Goal: Answer question/provide support: Share knowledge or assist other users

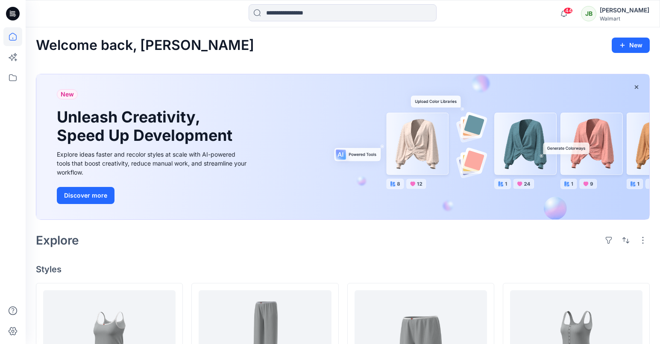
scroll to position [404, 0]
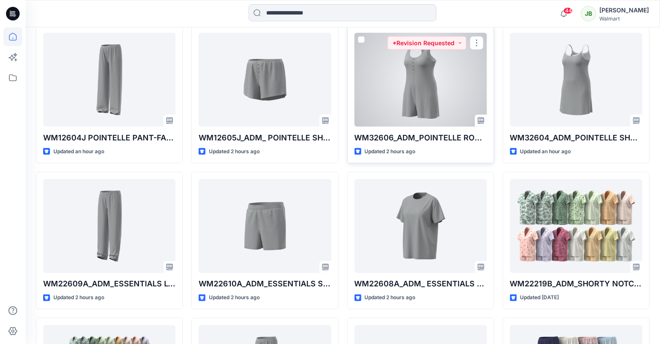
click at [431, 104] on div at bounding box center [421, 80] width 132 height 94
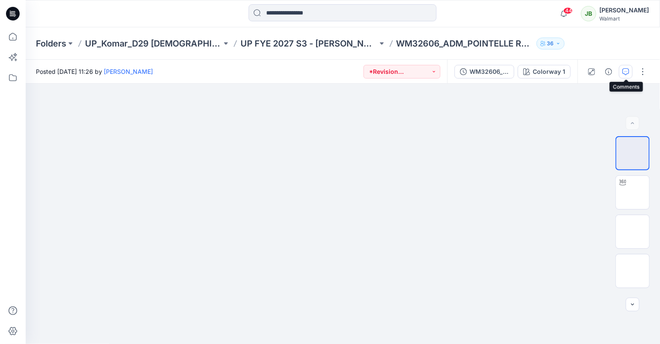
click at [623, 70] on icon "button" at bounding box center [625, 71] width 7 height 7
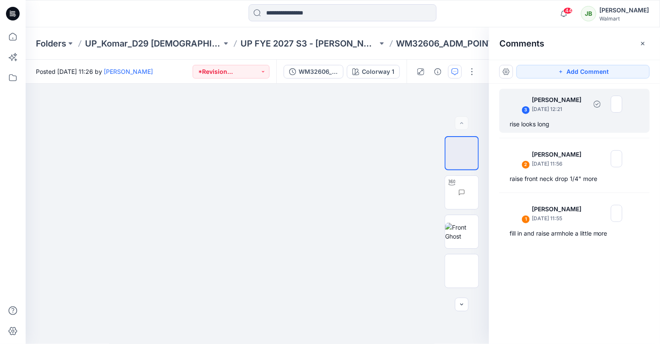
click at [547, 127] on div "rise looks long" at bounding box center [575, 124] width 130 height 10
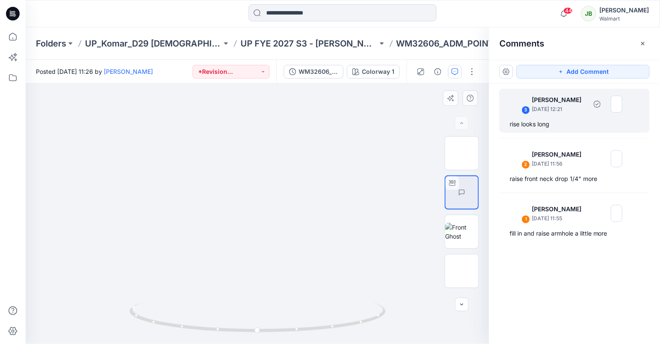
click at [553, 121] on div "rise looks long" at bounding box center [575, 124] width 130 height 10
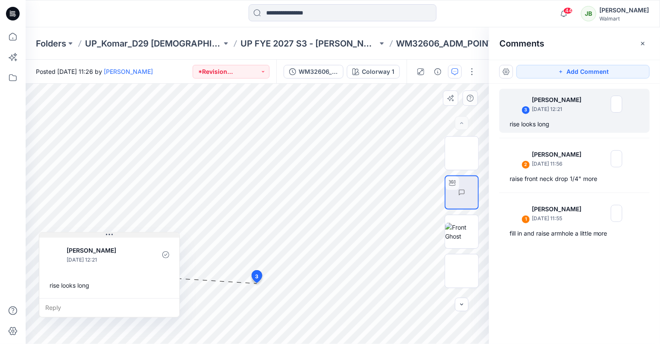
drag, startPoint x: 291, startPoint y: 290, endPoint x: 86, endPoint y: 236, distance: 212.2
click at [86, 235] on button at bounding box center [109, 235] width 140 height 5
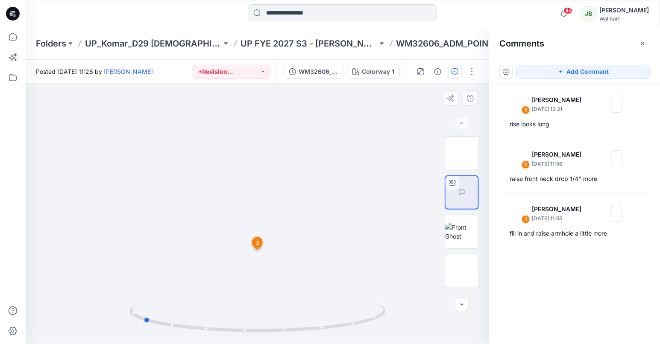
drag, startPoint x: 256, startPoint y: 333, endPoint x: 396, endPoint y: 261, distance: 156.8
click at [397, 262] on div at bounding box center [257, 214] width 463 height 261
drag, startPoint x: 144, startPoint y: 321, endPoint x: 149, endPoint y: 299, distance: 22.1
click at [149, 300] on div at bounding box center [257, 214] width 463 height 261
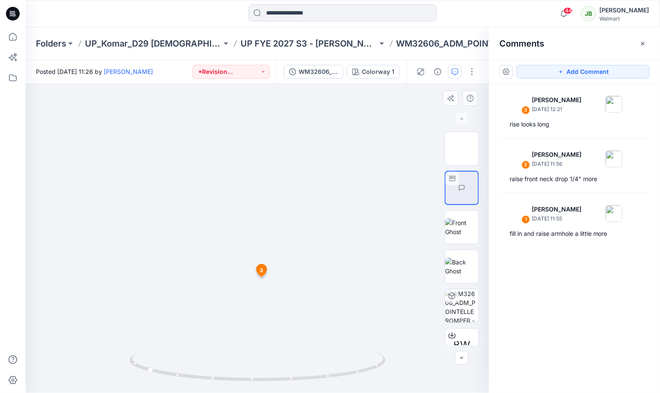
drag, startPoint x: 290, startPoint y: 315, endPoint x: 296, endPoint y: 211, distance: 104.4
drag, startPoint x: 151, startPoint y: 374, endPoint x: 265, endPoint y: 340, distance: 118.8
click at [266, 341] on div at bounding box center [257, 238] width 463 height 309
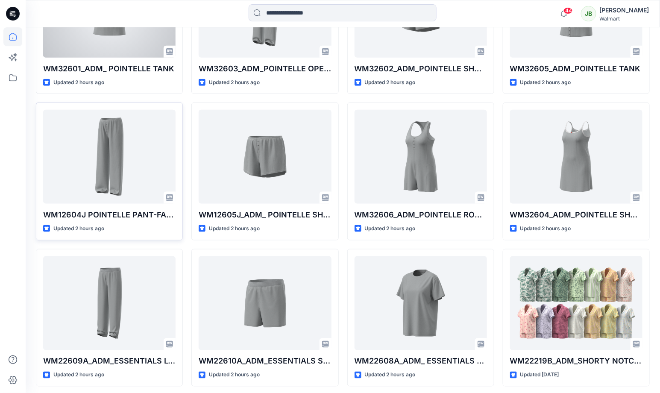
scroll to position [428, 0]
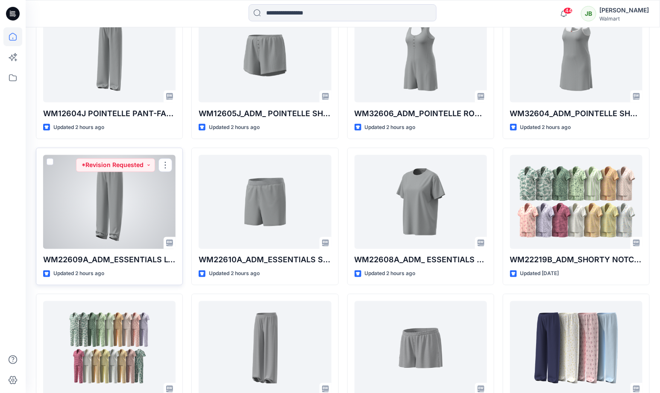
click at [142, 188] on div at bounding box center [109, 202] width 132 height 94
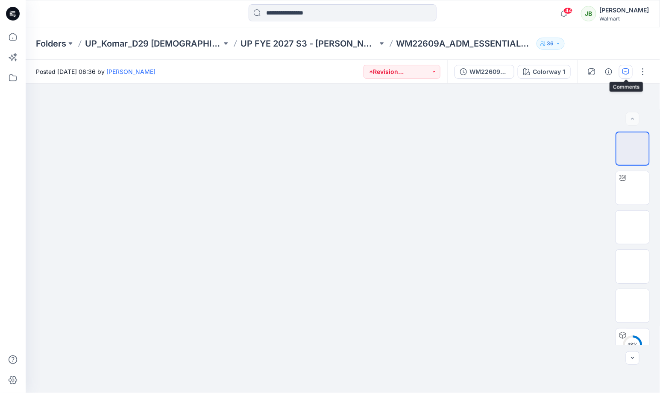
click at [626, 70] on icon "button" at bounding box center [625, 71] width 7 height 7
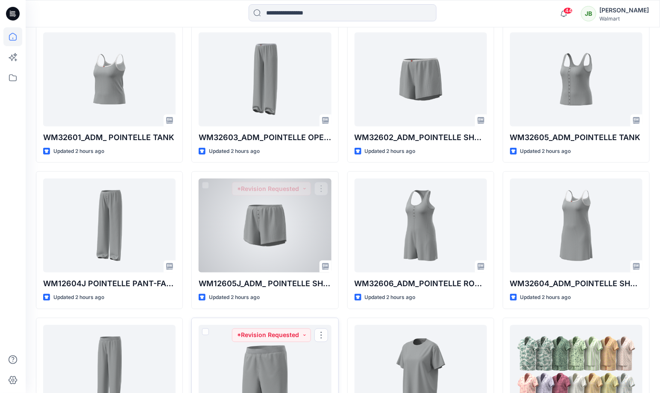
scroll to position [252, 0]
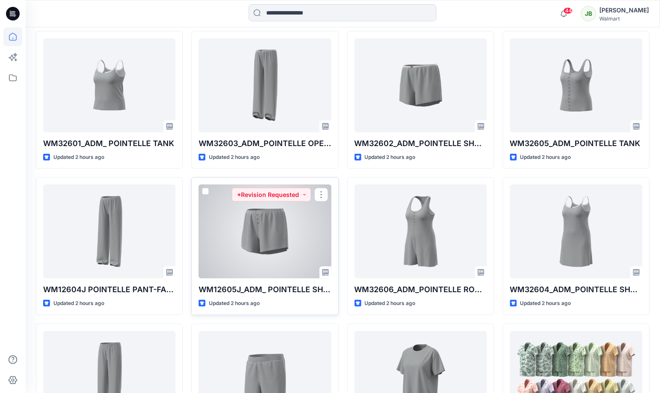
click at [298, 242] on div at bounding box center [265, 232] width 132 height 94
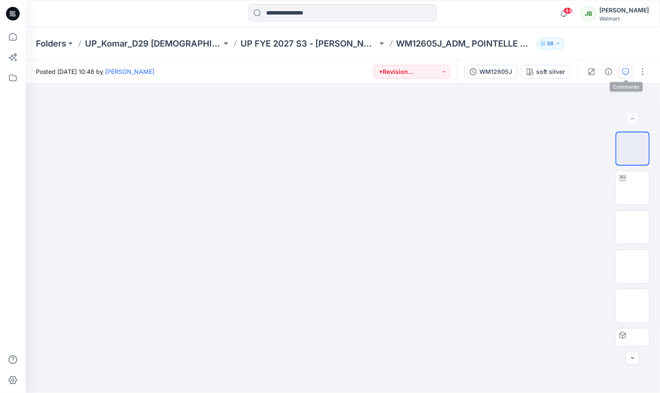
click at [625, 76] on button "button" at bounding box center [626, 72] width 14 height 14
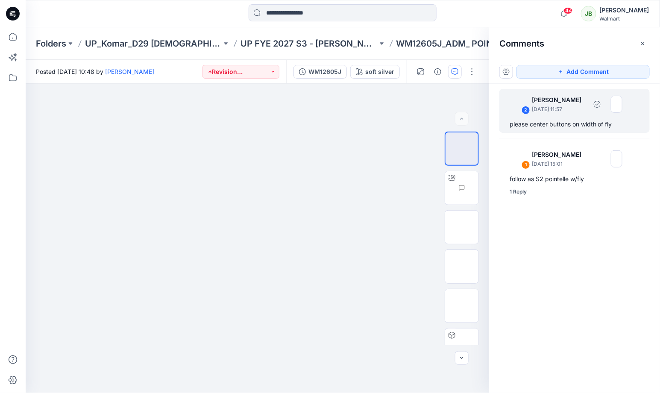
click at [596, 123] on div "please center buttons on width of fly" at bounding box center [575, 124] width 130 height 10
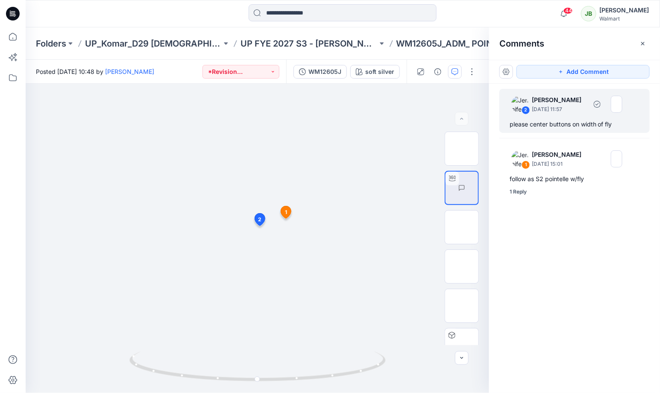
click at [563, 116] on div "2 [PERSON_NAME] [DATE] 11:57 please center buttons on width of fly" at bounding box center [574, 111] width 150 height 44
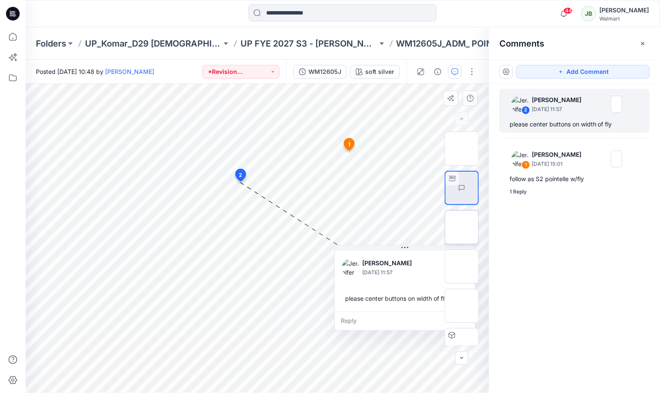
drag, startPoint x: 326, startPoint y: 192, endPoint x: 448, endPoint y: 237, distance: 129.9
click at [448, 237] on div "BW XLS ZIP soft silver Loading... Material Properties Loading... 3 1 [PERSON_NA…" at bounding box center [257, 238] width 463 height 309
click at [360, 322] on div "Reply" at bounding box center [411, 321] width 140 height 19
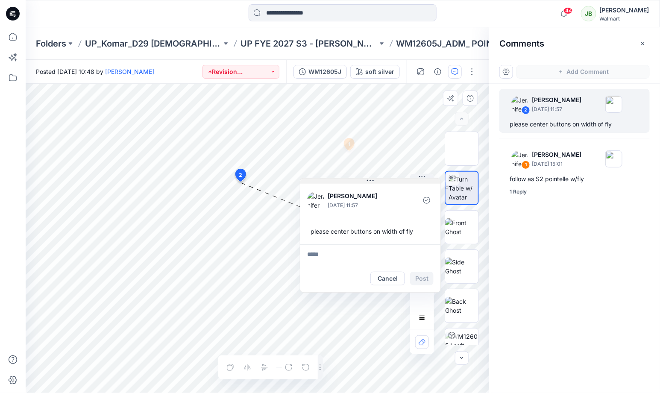
drag, startPoint x: 314, startPoint y: 187, endPoint x: 387, endPoint y: 178, distance: 72.7
click at [387, 179] on button at bounding box center [370, 181] width 140 height 5
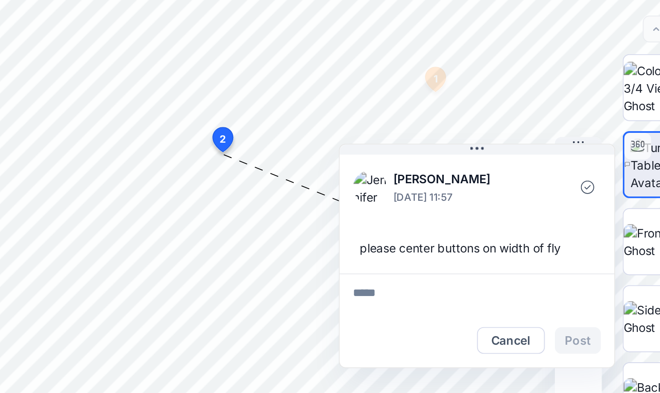
click at [341, 254] on textarea at bounding box center [370, 253] width 140 height 21
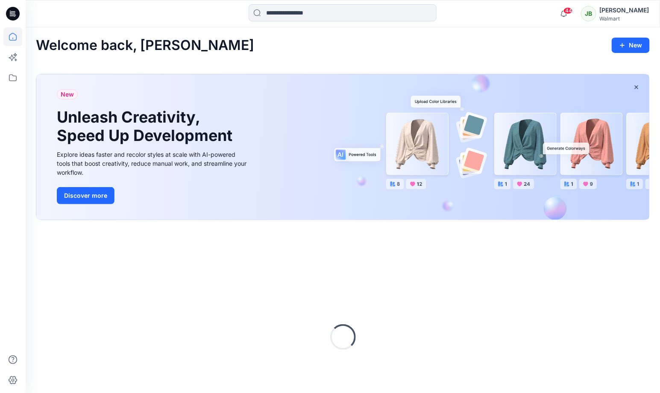
scroll to position [60, 0]
